Goal: Task Accomplishment & Management: Use online tool/utility

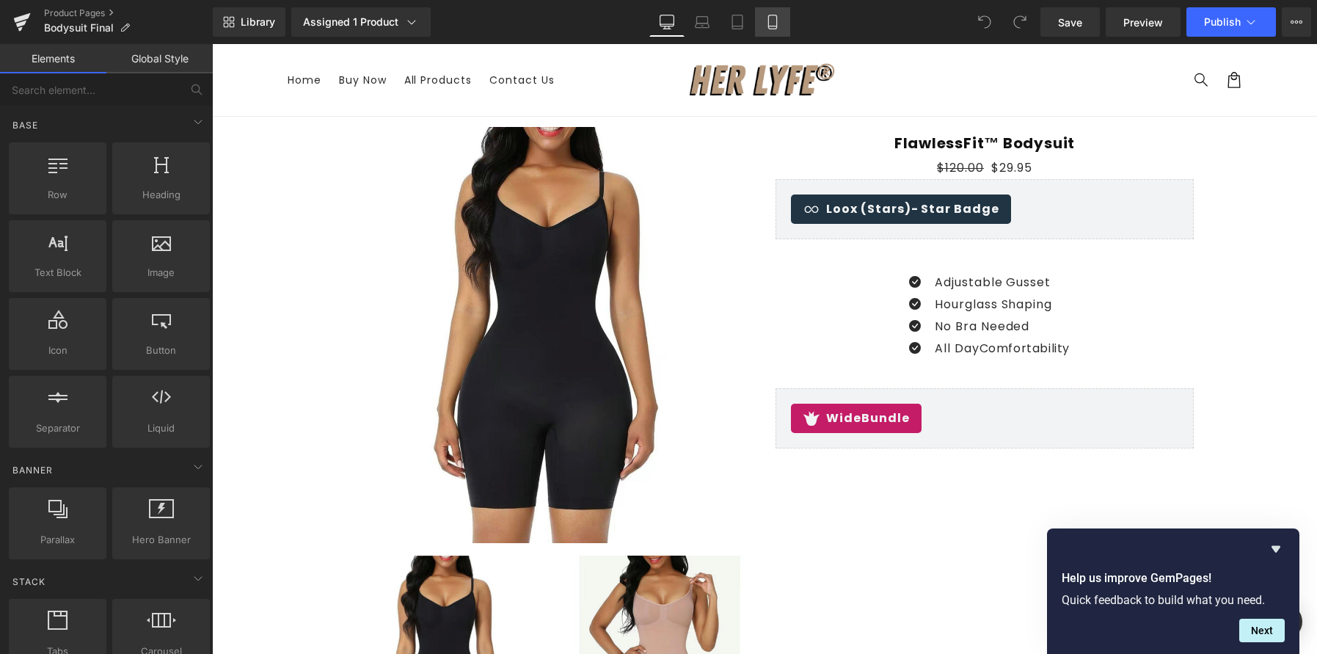
click at [787, 32] on link "Mobile" at bounding box center [772, 21] width 35 height 29
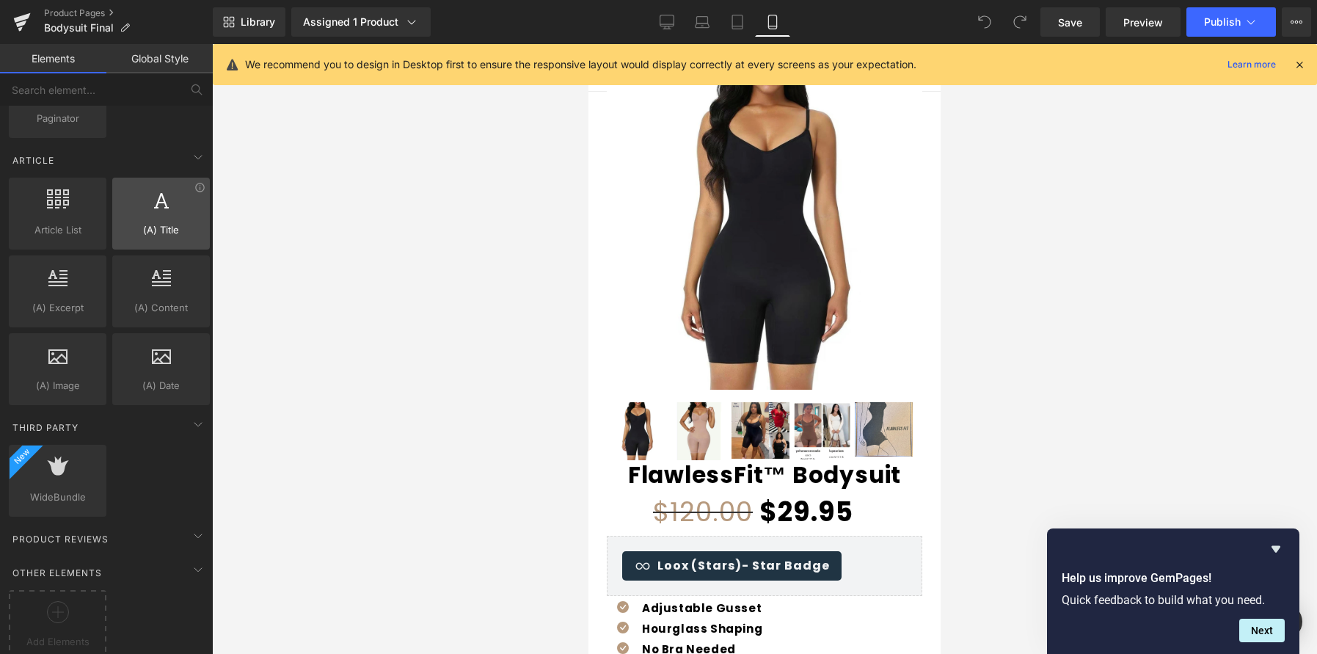
scroll to position [2767, 0]
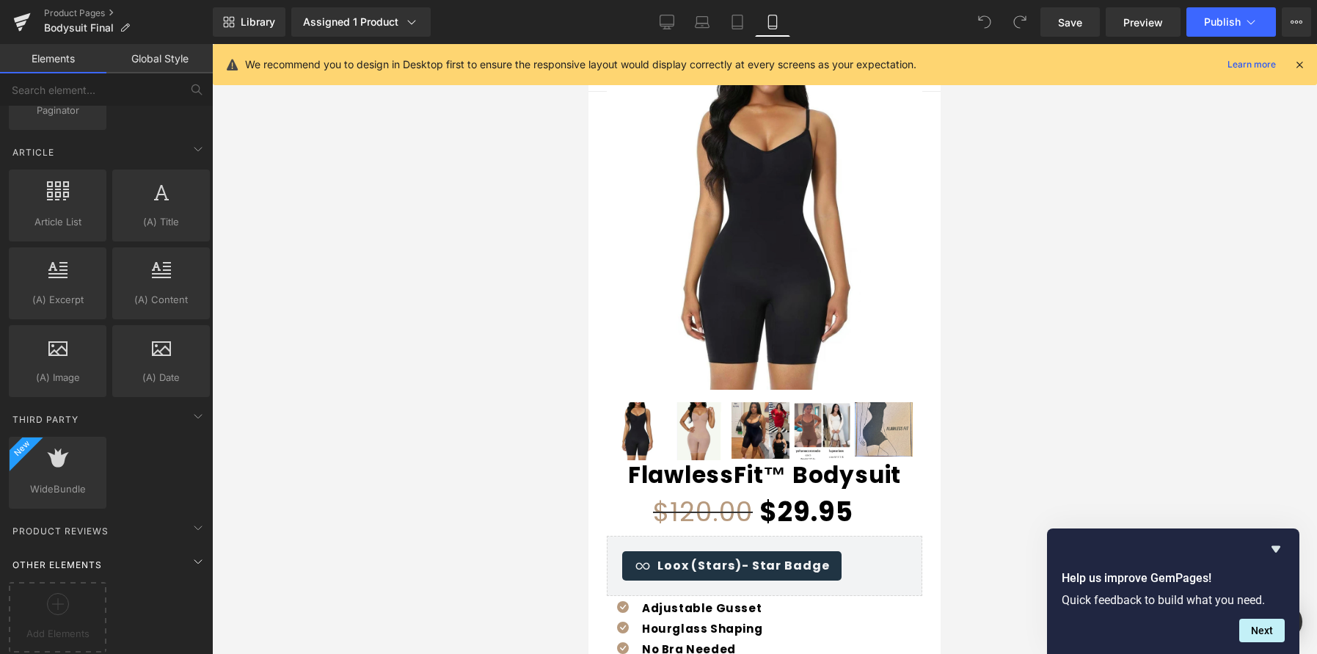
click at [73, 561] on div "Other Elements" at bounding box center [109, 564] width 207 height 29
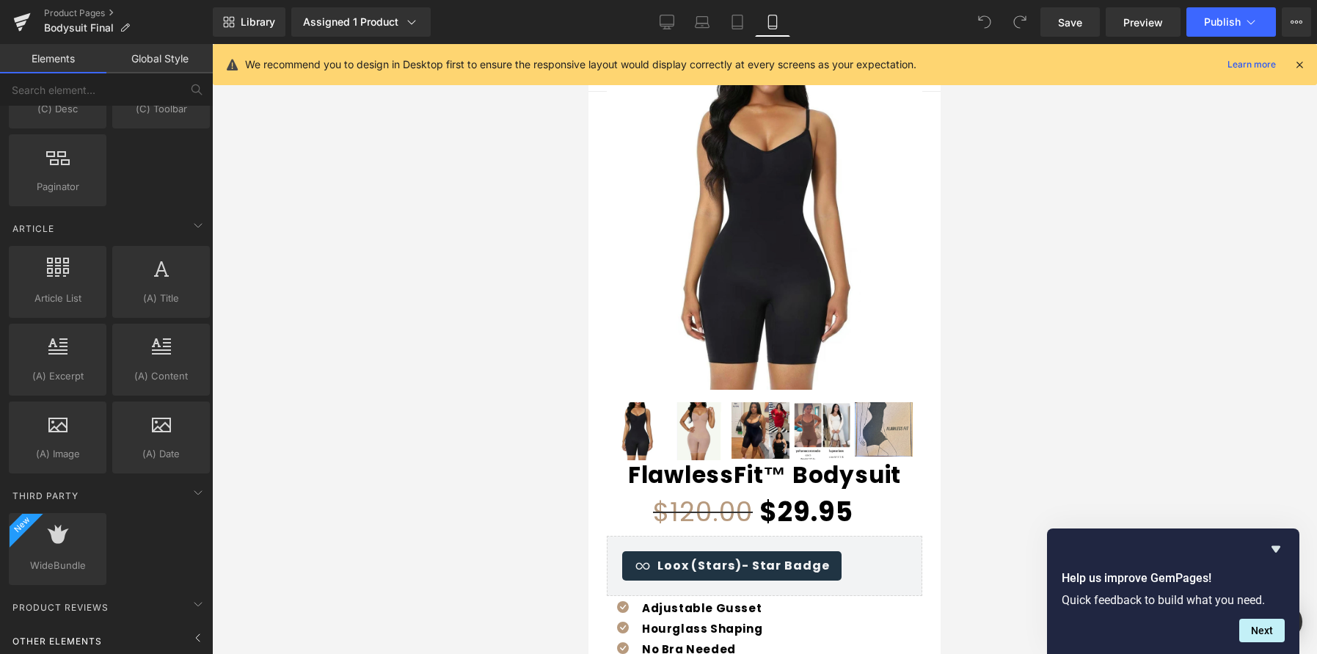
click at [59, 634] on span "Other Elements" at bounding box center [57, 641] width 92 height 14
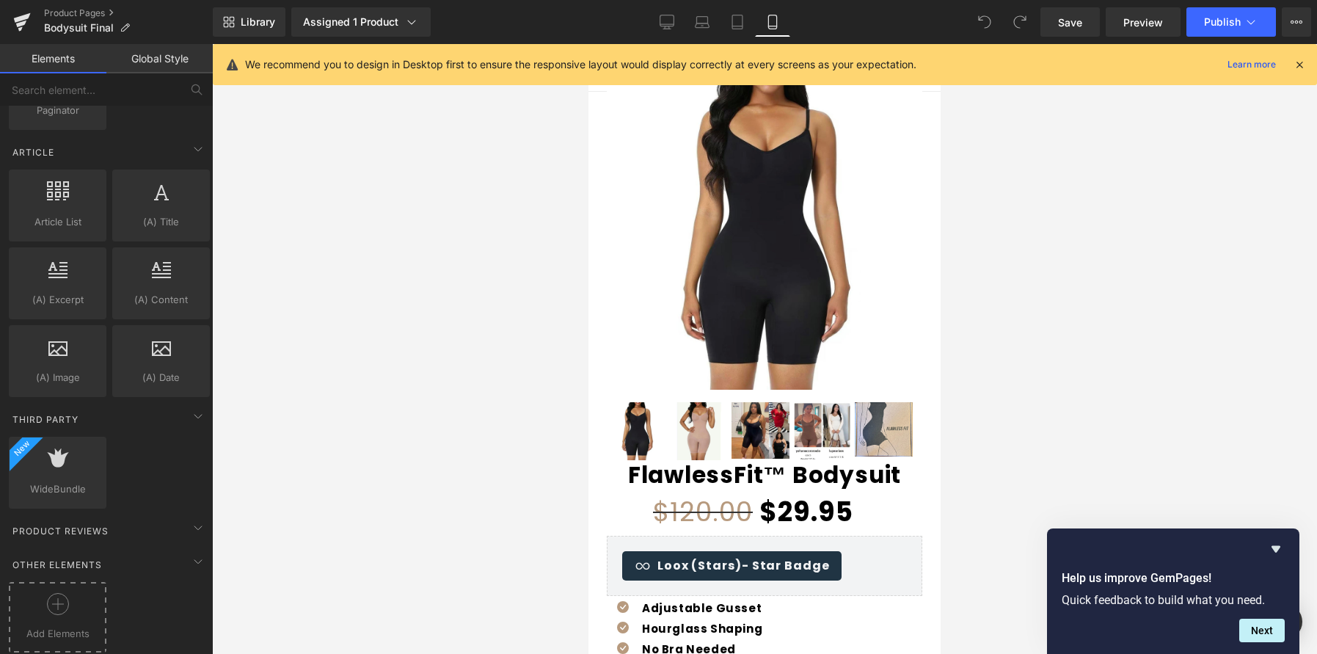
click at [69, 593] on div at bounding box center [57, 609] width 90 height 33
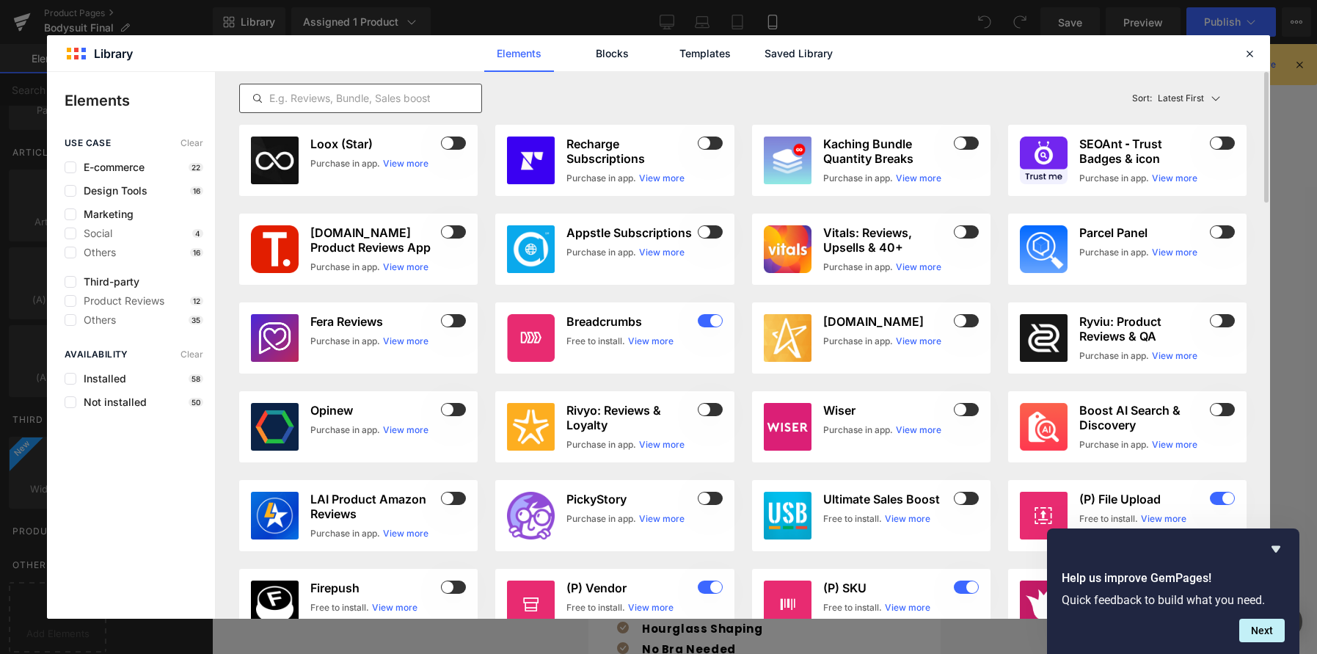
click at [408, 93] on input "text" at bounding box center [360, 99] width 241 height 18
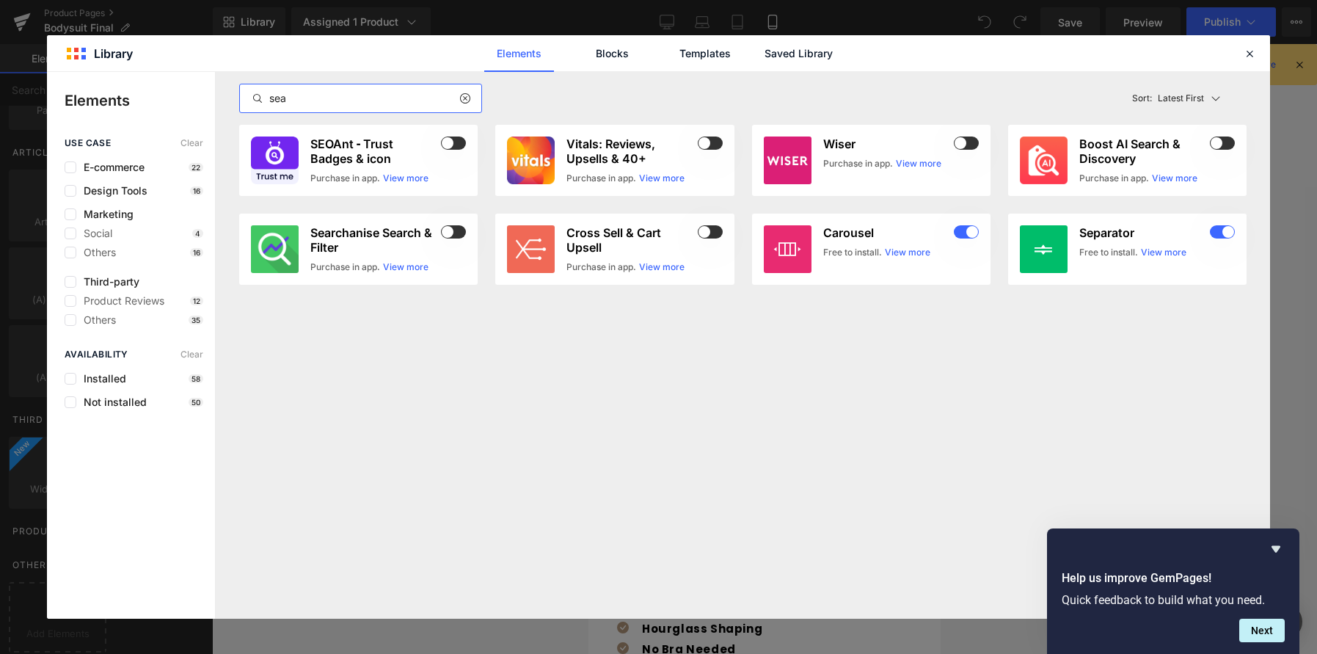
type input "seal"
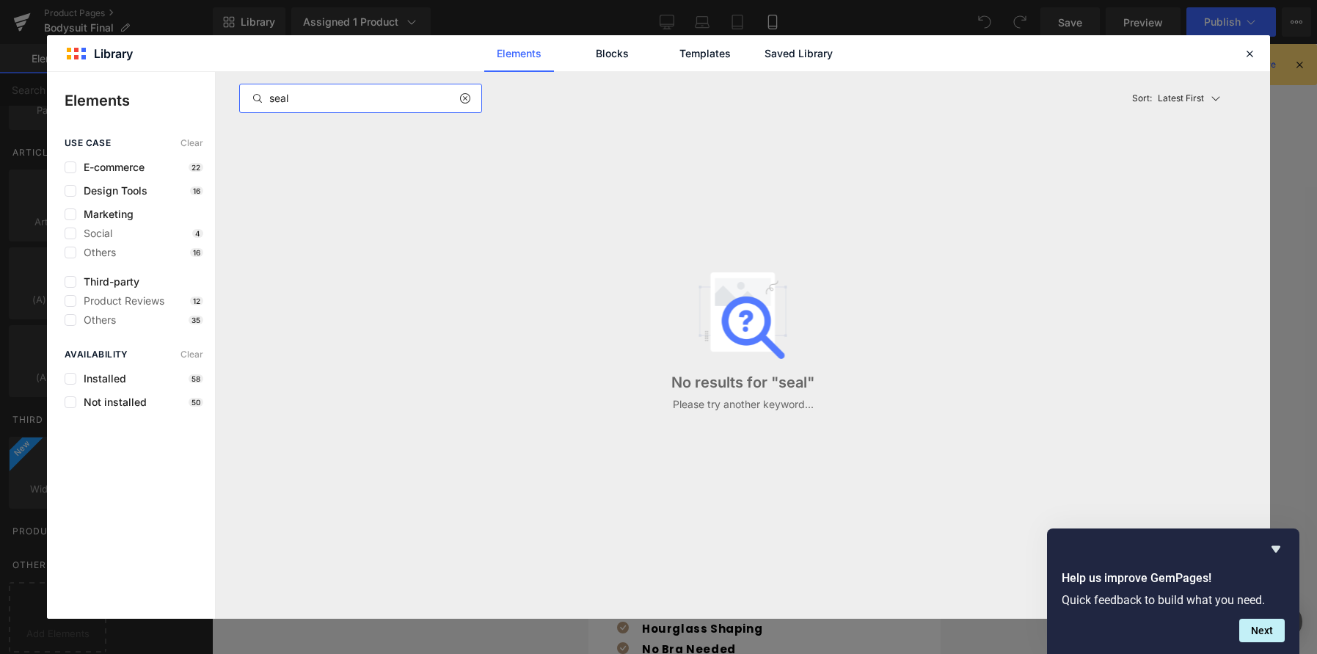
click at [372, 104] on input "seal" at bounding box center [360, 99] width 241 height 18
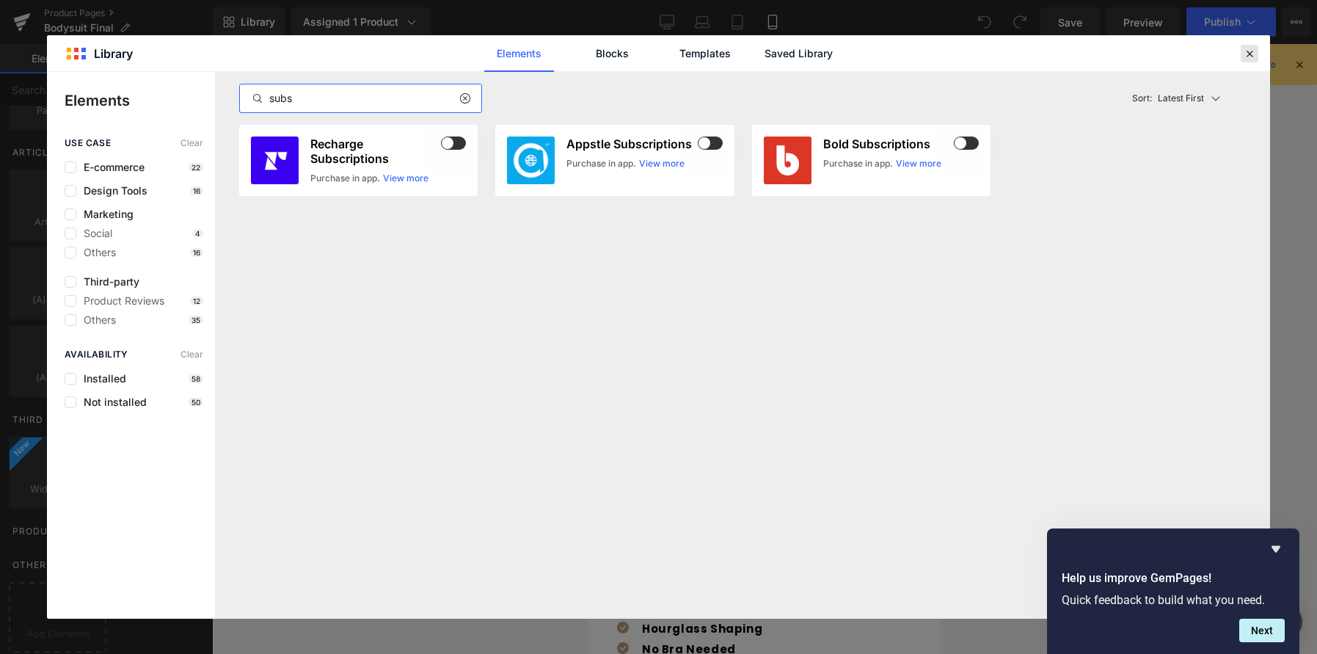
type input "subs"
click at [1249, 53] on icon at bounding box center [1249, 53] width 13 height 13
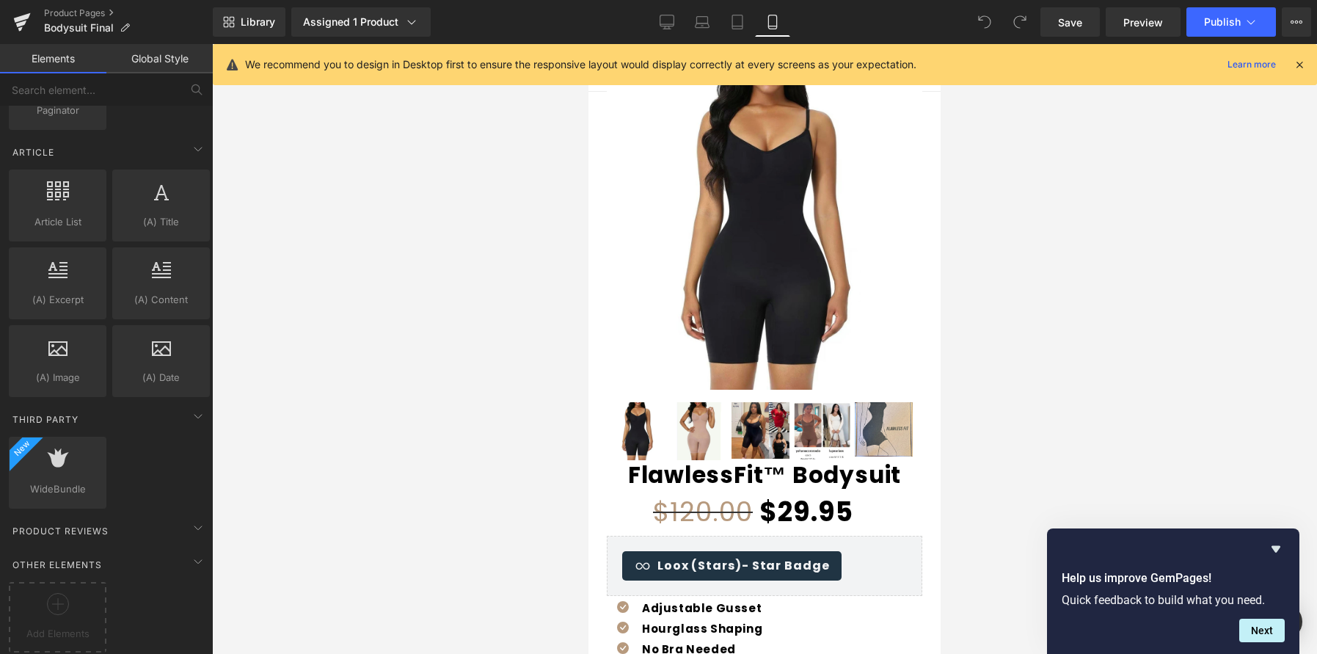
click at [1141, 479] on div at bounding box center [764, 349] width 1105 height 610
click at [32, 12] on link at bounding box center [22, 22] width 44 height 44
